Goal: Entertainment & Leisure: Consume media (video, audio)

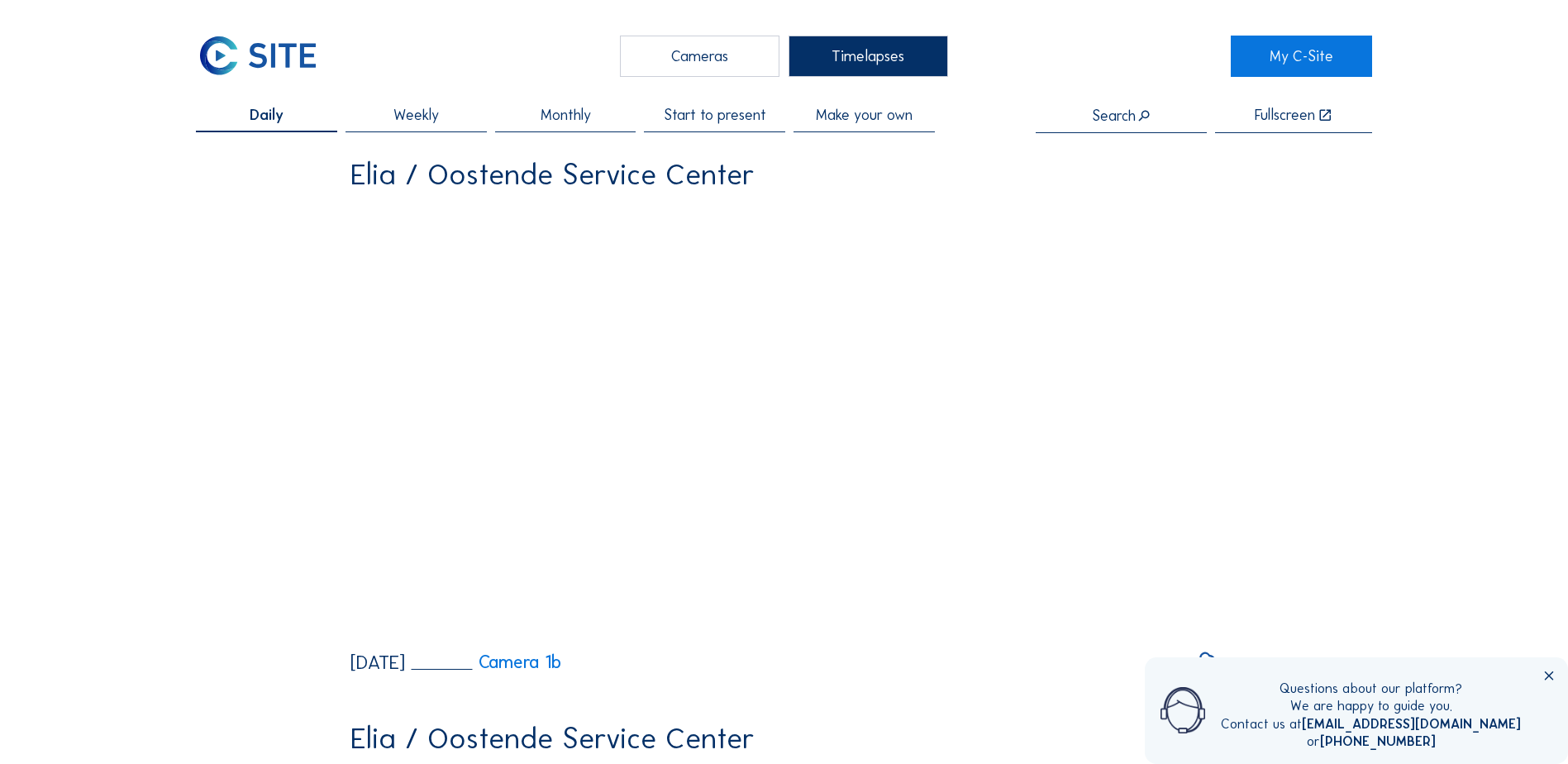
click at [681, 66] on div "Cameras" at bounding box center [699, 56] width 159 height 41
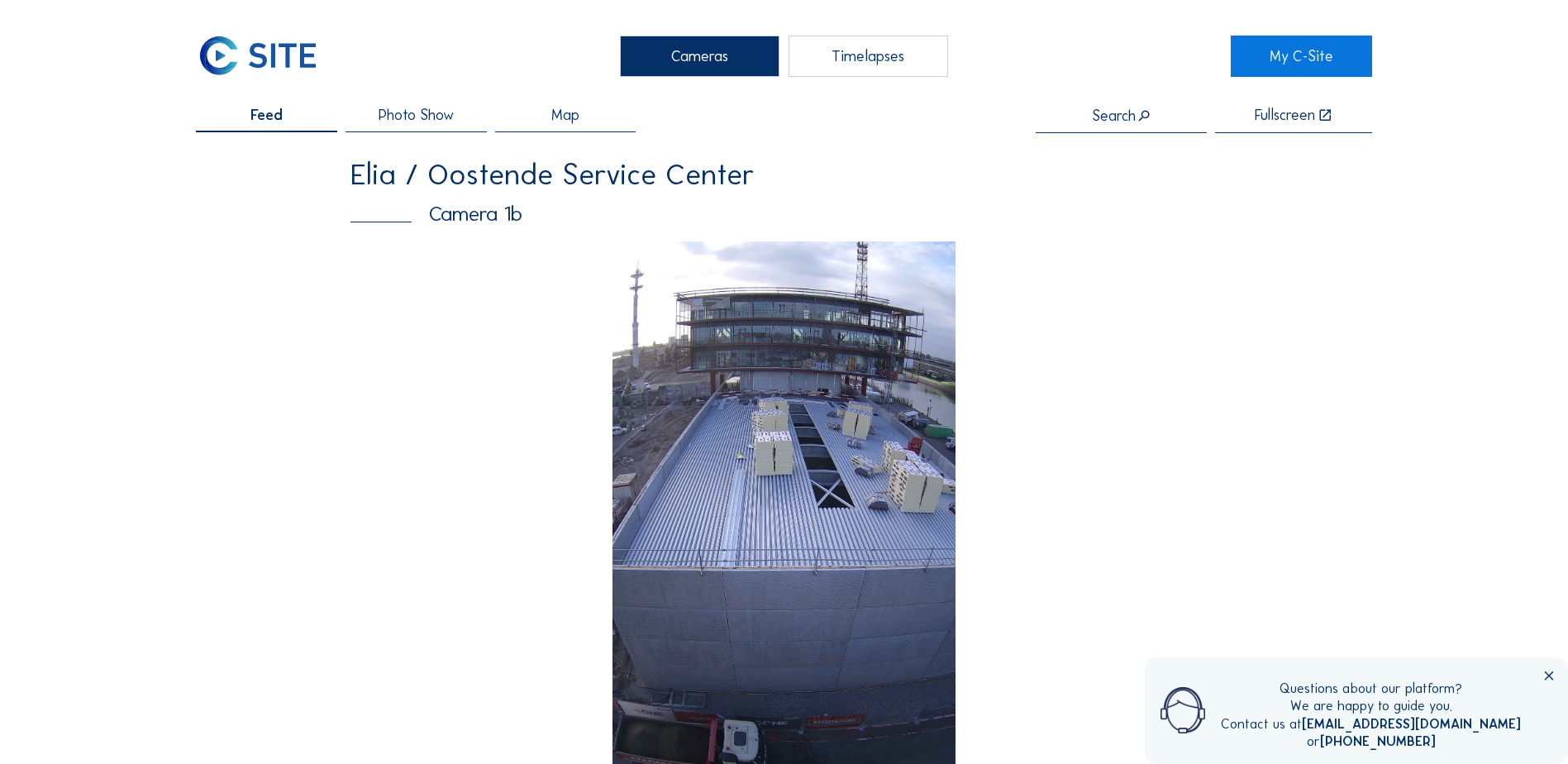
click at [749, 467] on img at bounding box center [784, 547] width 343 height 611
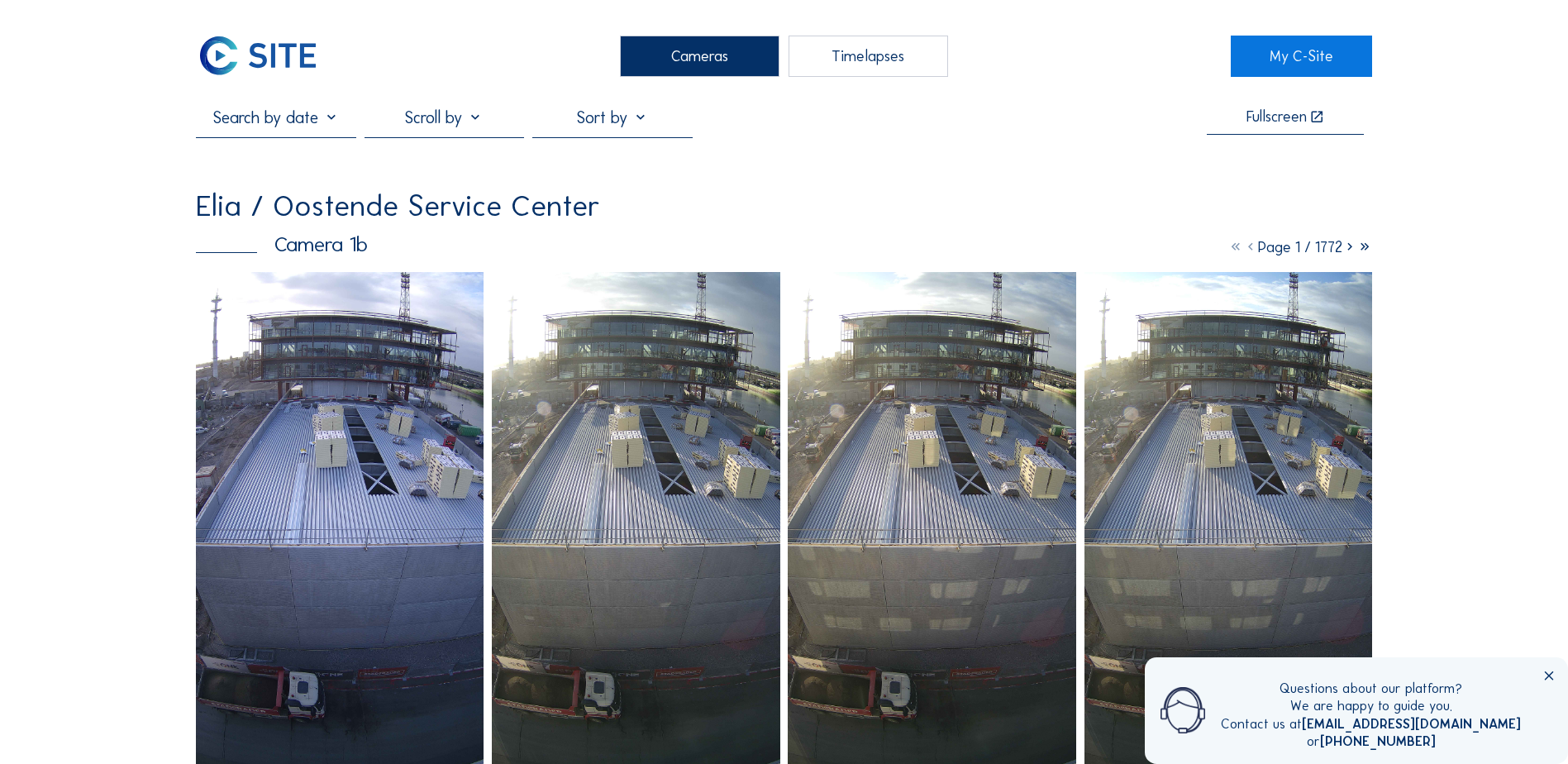
click at [304, 420] on img at bounding box center [340, 528] width 288 height 512
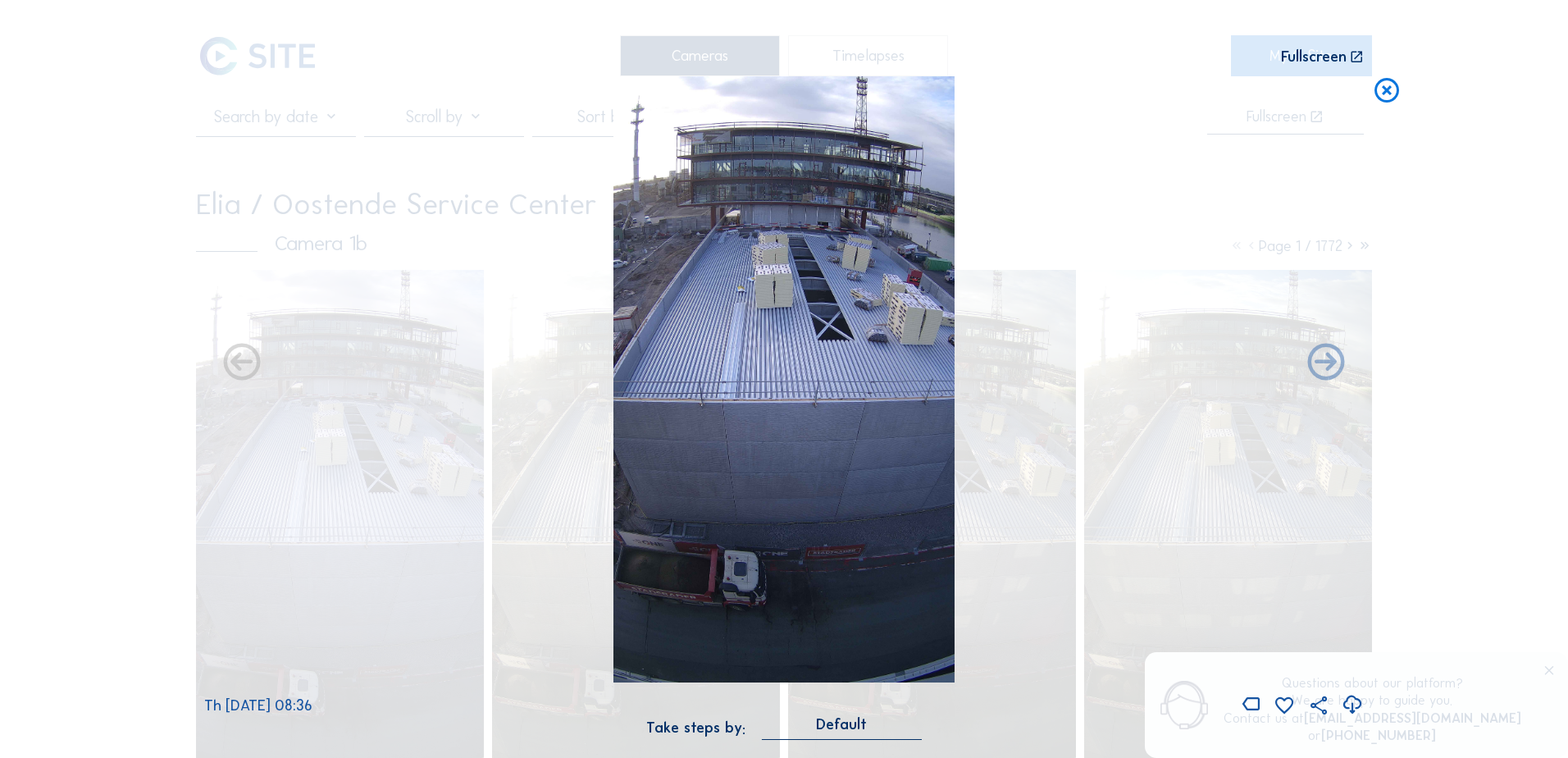
click at [1349, 709] on icon at bounding box center [1352, 705] width 22 height 28
click at [1492, 238] on div "Scroll to travel through time | Press 'Alt' Button + Scroll to Zoom | Click and…" at bounding box center [784, 379] width 1568 height 758
click at [1383, 92] on icon at bounding box center [1386, 91] width 29 height 30
